Goal: Transaction & Acquisition: Complete application form

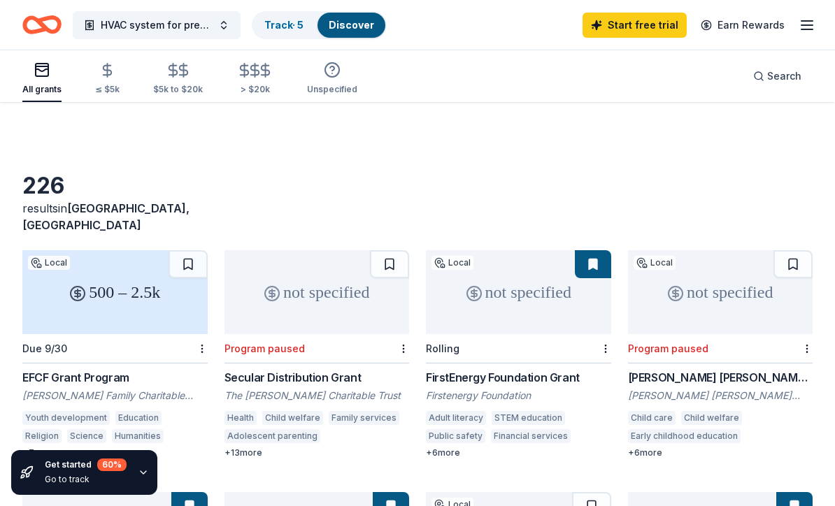
scroll to position [966, 0]
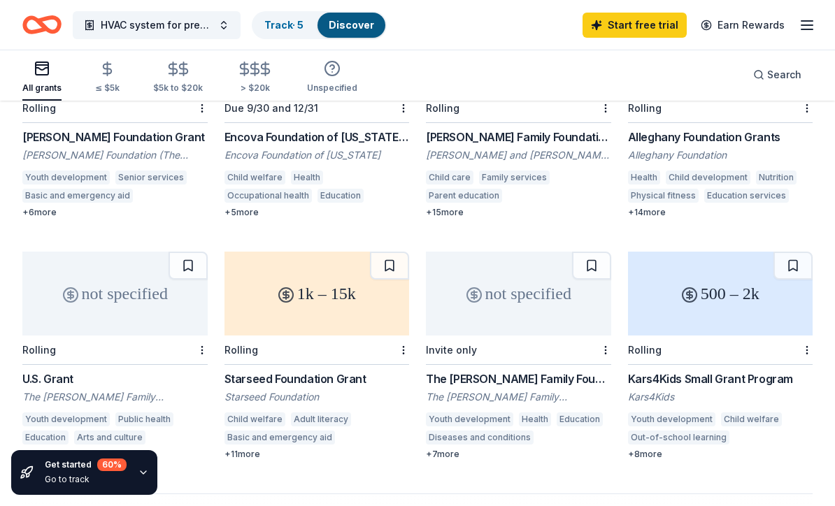
click at [94, 252] on div "not specified" at bounding box center [114, 294] width 185 height 84
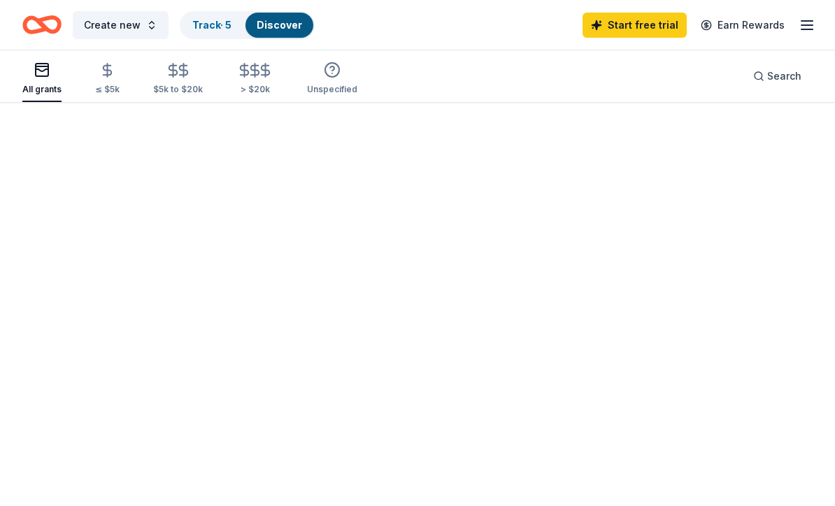
scroll to position [46, 0]
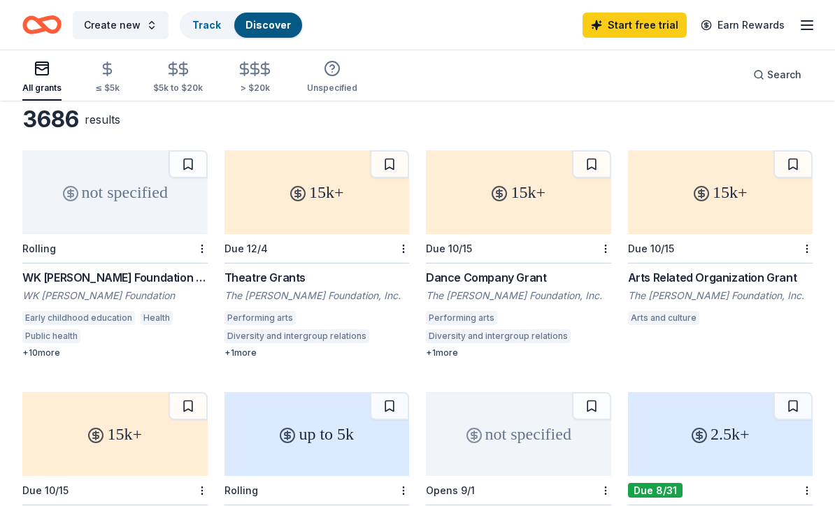
scroll to position [66, 0]
click at [98, 273] on div "WK Kellogg Foundation Grant" at bounding box center [114, 278] width 185 height 17
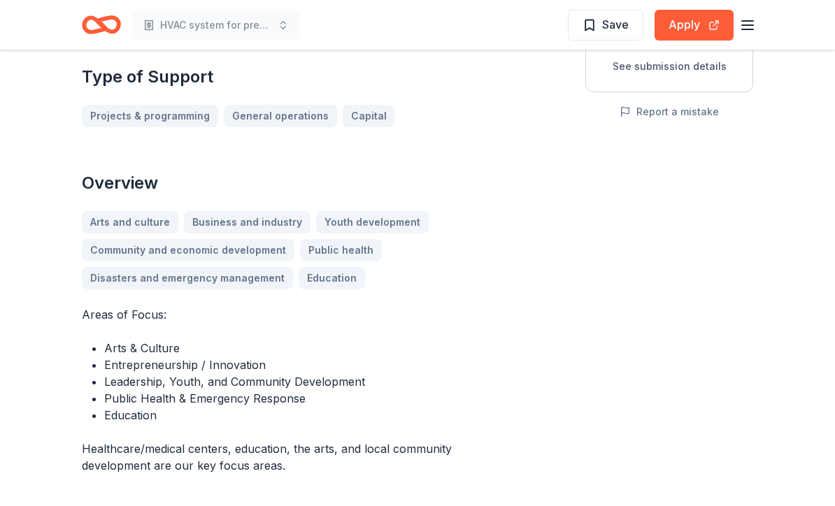
scroll to position [289, 0]
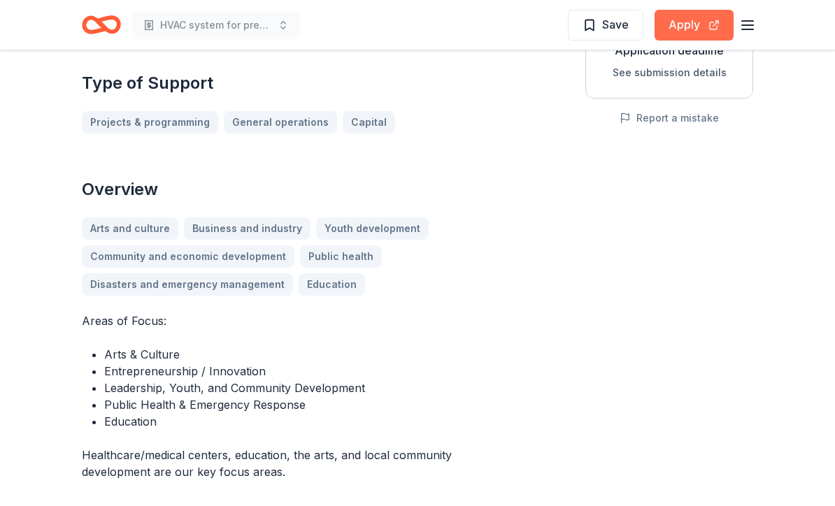
click at [696, 20] on button "Apply" at bounding box center [693, 25] width 79 height 31
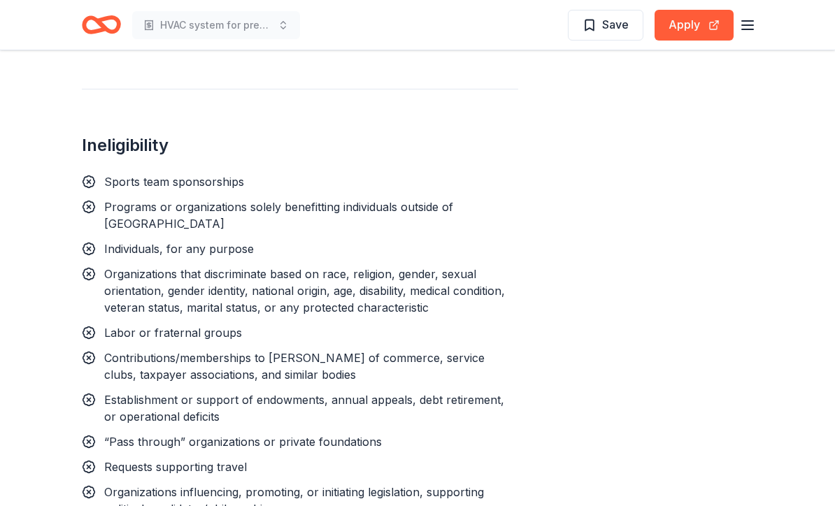
scroll to position [46, 0]
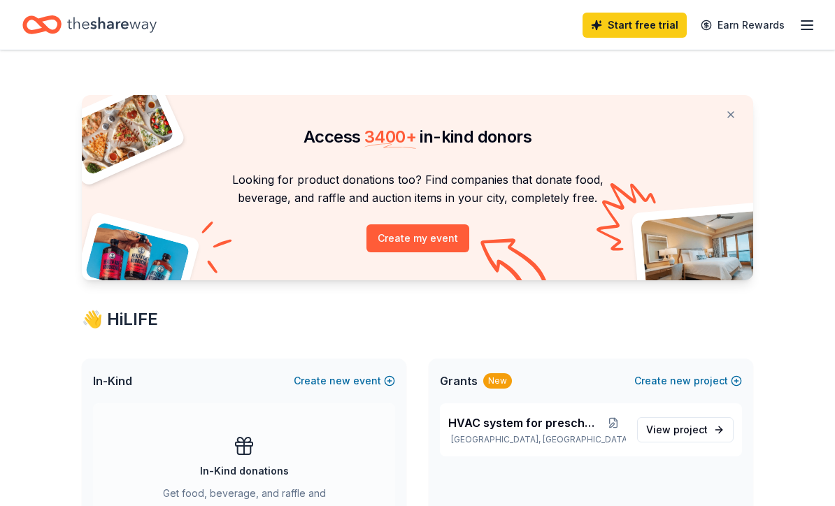
click at [803, 25] on line "button" at bounding box center [806, 25] width 11 height 0
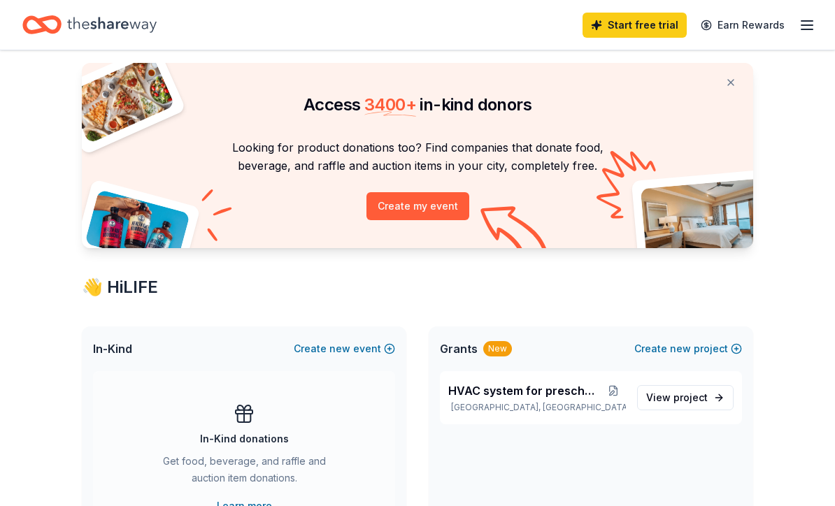
scroll to position [32, 0]
click at [394, 194] on button "Create my event" at bounding box center [417, 206] width 103 height 28
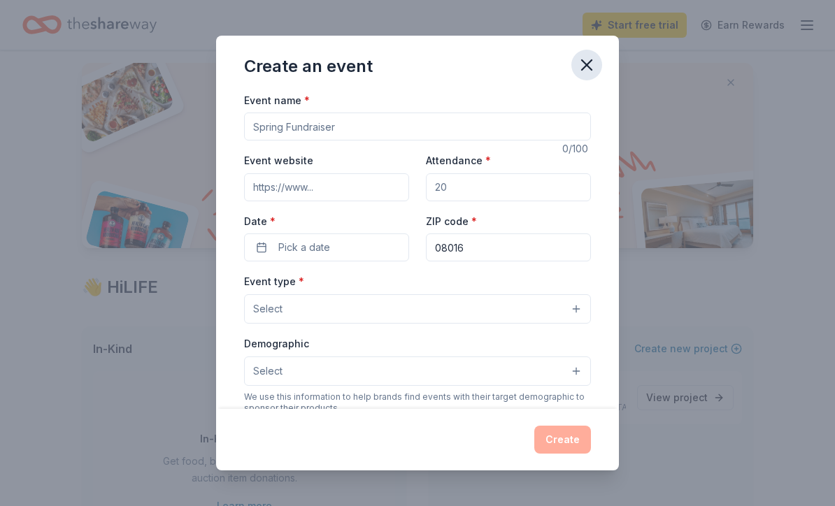
click at [586, 64] on icon "button" at bounding box center [587, 65] width 20 height 20
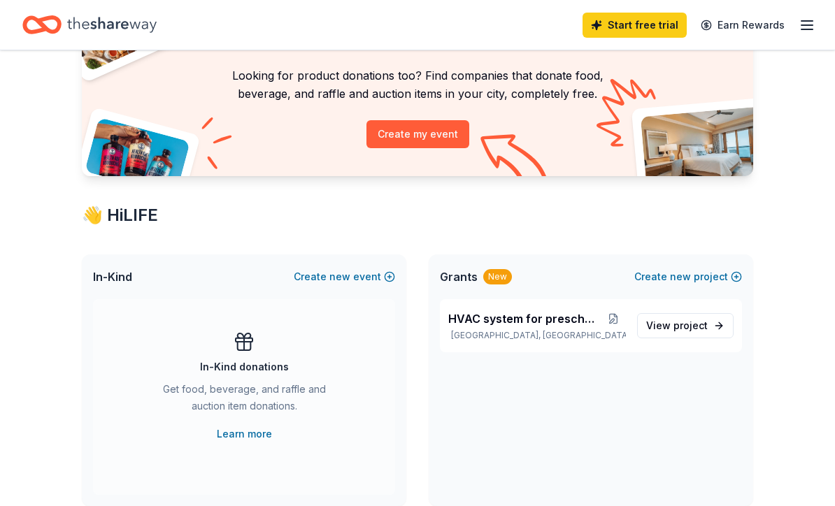
scroll to position [105, 0]
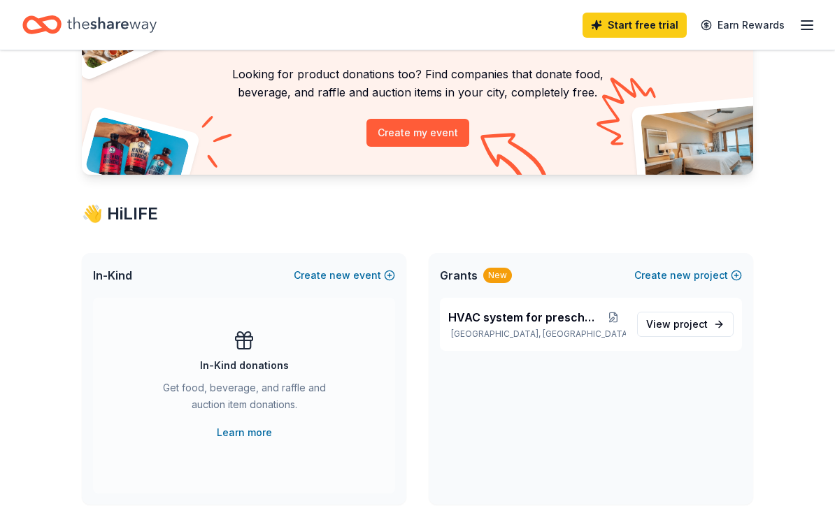
click at [492, 277] on div "New" at bounding box center [497, 276] width 29 height 15
click at [475, 269] on span "Grants" at bounding box center [459, 276] width 38 height 17
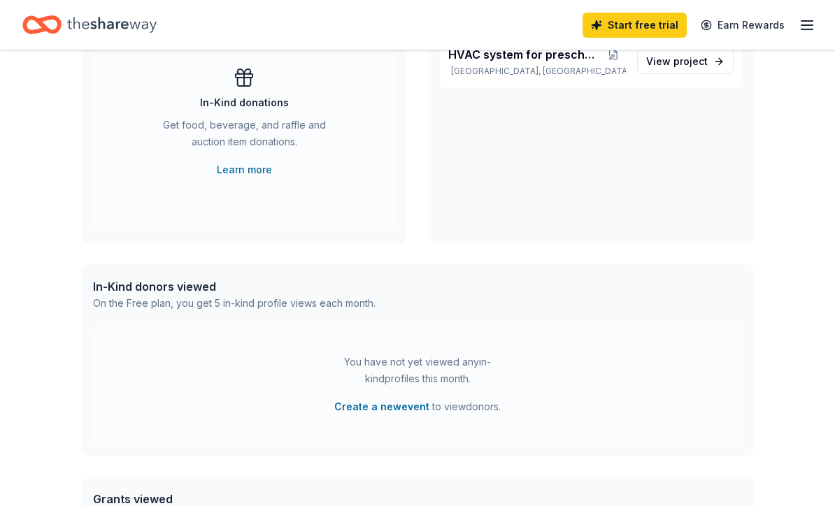
scroll to position [369, 0]
click at [370, 413] on button "Create a new event" at bounding box center [381, 407] width 95 height 17
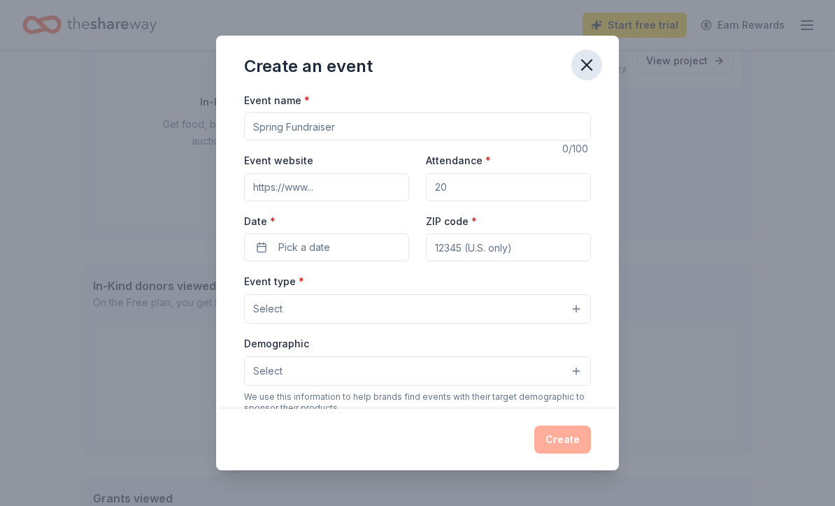
click at [587, 69] on icon "button" at bounding box center [587, 65] width 10 height 10
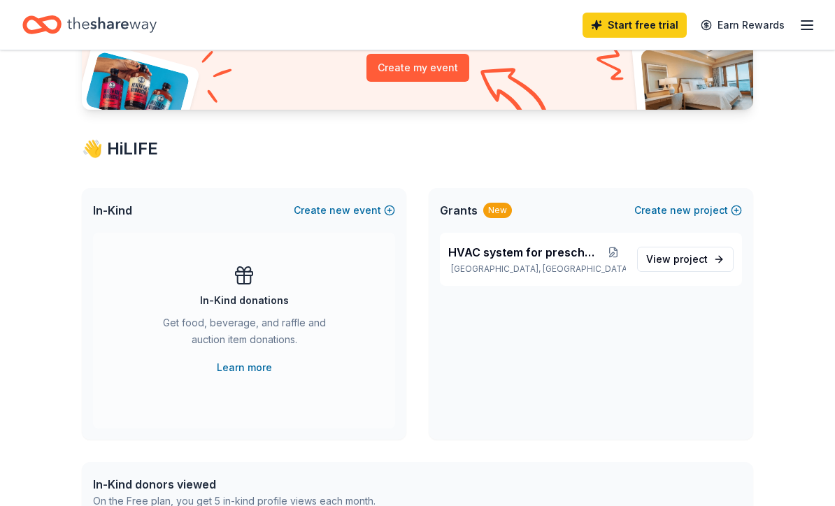
scroll to position [171, 0]
click at [685, 264] on span "project" at bounding box center [690, 259] width 34 height 12
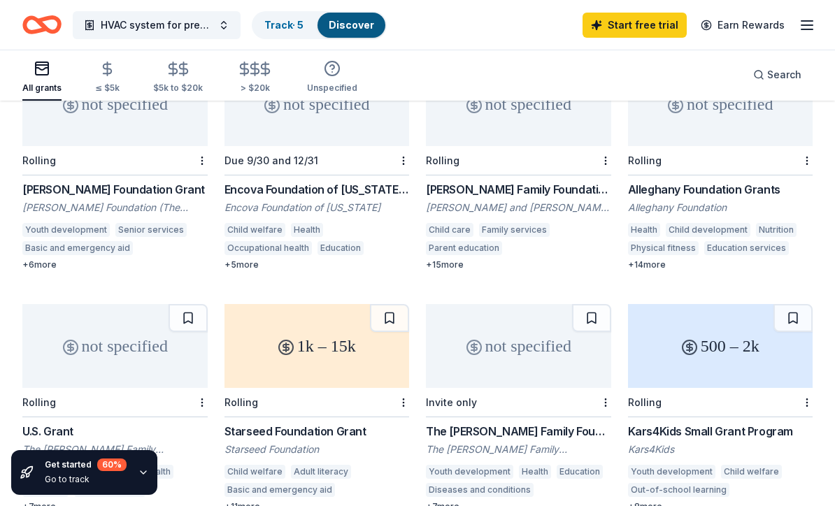
scroll to position [913, 0]
click at [287, 305] on div "1k – 15k" at bounding box center [316, 347] width 185 height 84
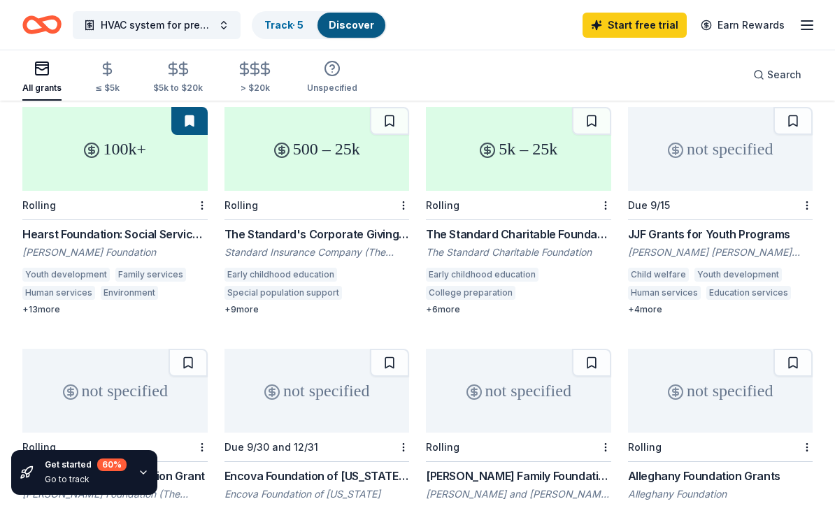
scroll to position [627, 0]
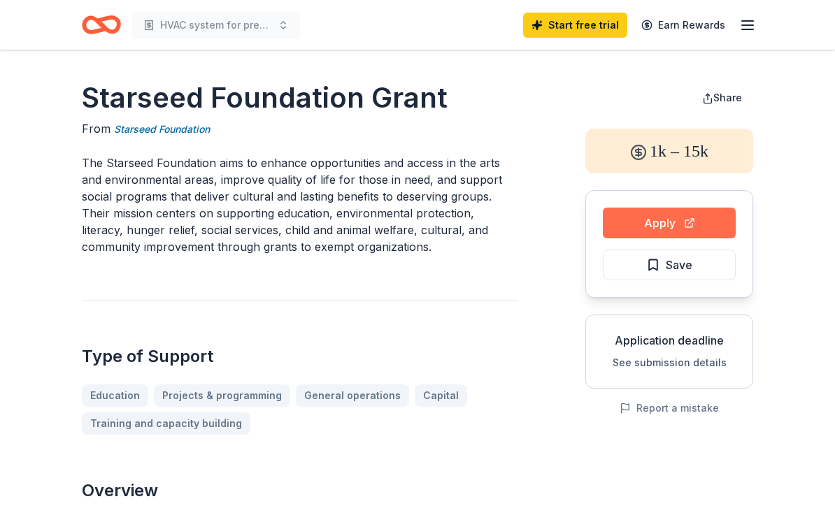
click at [678, 216] on button "Apply" at bounding box center [669, 223] width 133 height 31
